Goal: Task Accomplishment & Management: Manage account settings

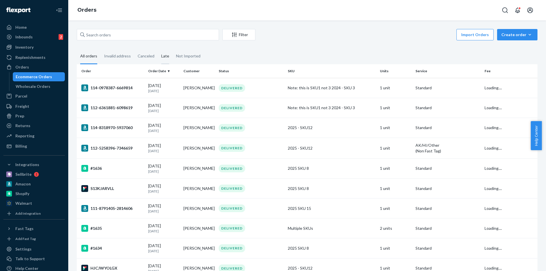
click at [167, 58] on div "Late" at bounding box center [165, 57] width 8 height 16
click at [158, 49] on input "Late" at bounding box center [158, 49] width 0 height 0
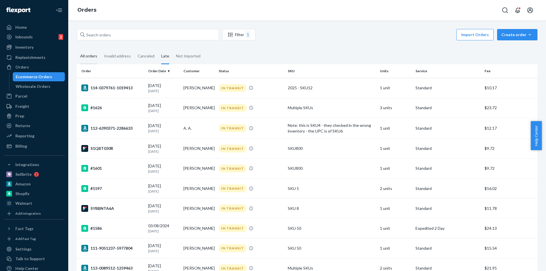
click at [87, 59] on div "All orders" at bounding box center [88, 57] width 17 height 16
click at [77, 49] on input "All orders" at bounding box center [77, 49] width 0 height 0
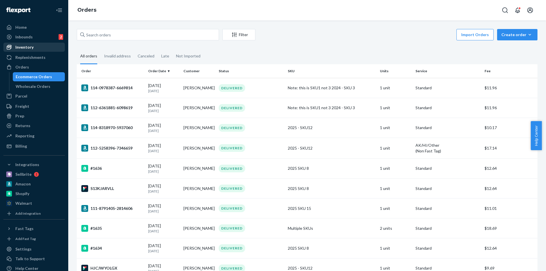
click at [38, 47] on div "Inventory" at bounding box center [34, 47] width 60 height 8
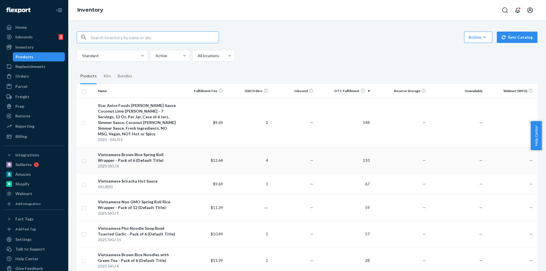
click at [156, 155] on div "Vietnamese Brown Rice Spring Roll Wrapper - Pack of 6 (Default Title)" at bounding box center [138, 157] width 80 height 11
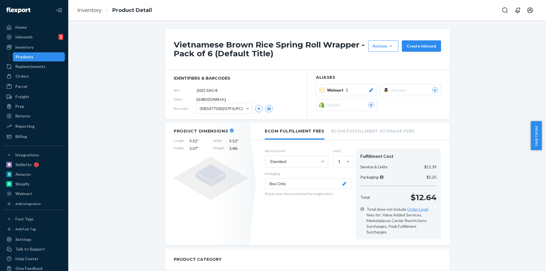
click at [405, 92] on span "Amazon" at bounding box center [399, 90] width 17 height 6
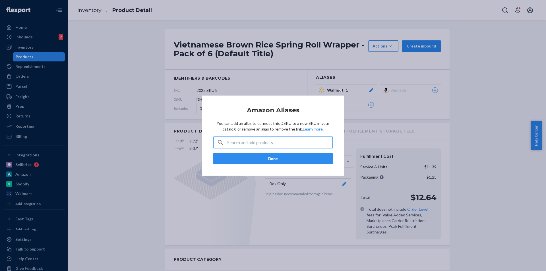
click at [405, 92] on div "× Amazon Aliases You can add an alias to connect this DSKU to a new SKU in your…" at bounding box center [273, 135] width 546 height 271
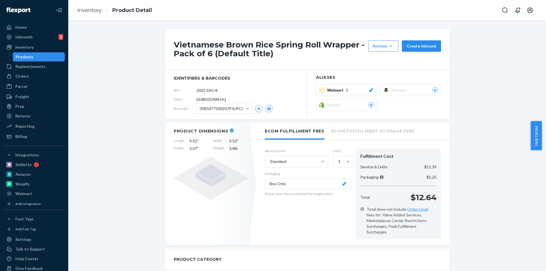
click at [346, 92] on span "1" at bounding box center [347, 90] width 2 height 6
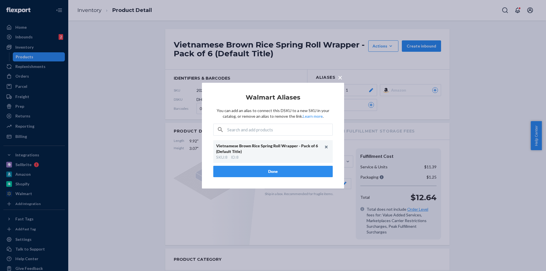
click at [394, 99] on div "× Walmart Aliases You can add an alias to connect this DSKU to a new SKU in you…" at bounding box center [273, 135] width 546 height 271
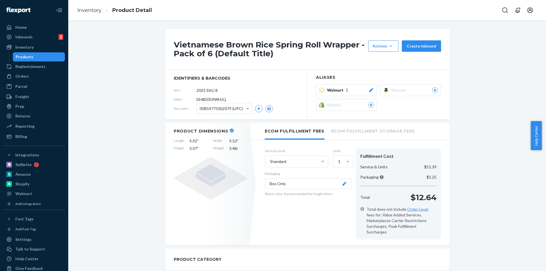
click at [340, 106] on span "Shopify" at bounding box center [335, 105] width 16 height 6
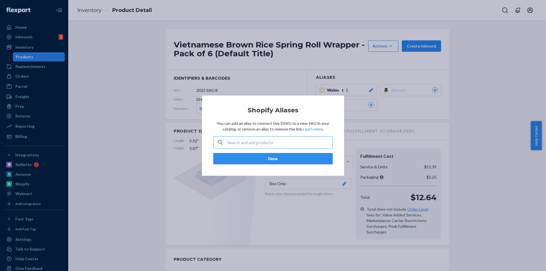
click at [383, 106] on div "× Shopify Aliases You can add an alias to connect this DSKU to a new SKU in you…" at bounding box center [273, 135] width 546 height 271
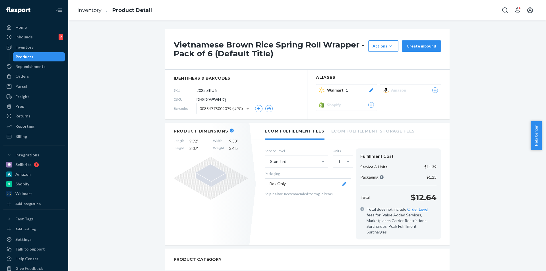
click at [342, 107] on div "Shopify" at bounding box center [350, 105] width 47 height 6
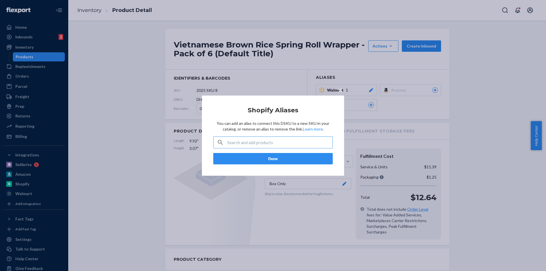
click at [402, 97] on div "× Shopify Aliases You can add an alias to connect this DSKU to a new SKU in you…" at bounding box center [273, 135] width 546 height 271
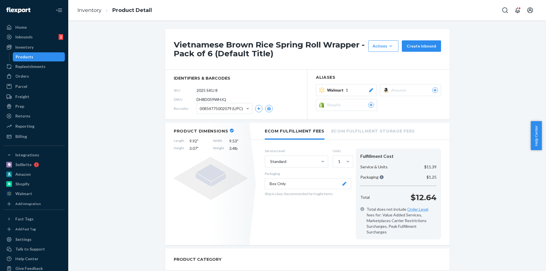
click at [407, 90] on div "Amazon" at bounding box center [414, 90] width 47 height 6
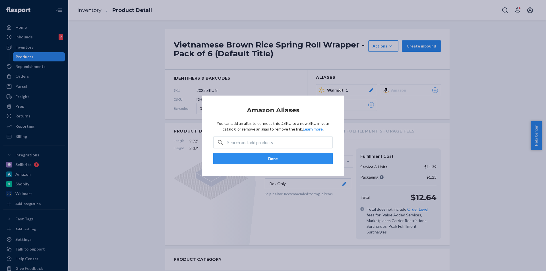
click at [403, 94] on div "× Amazon Aliases You can add an alias to connect this DSKU to a new SKU in your…" at bounding box center [273, 135] width 546 height 271
